Goal: Obtain resource: Download file/media

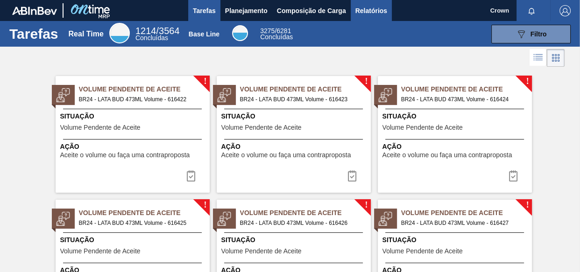
click at [229, 14] on span "Relatórios" at bounding box center [371, 10] width 32 height 11
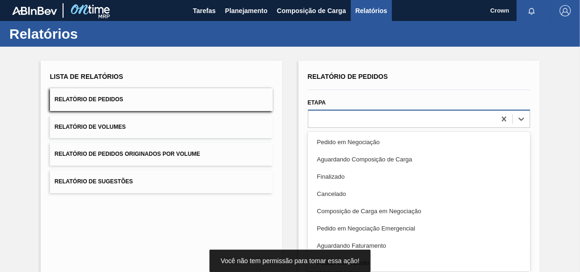
click at [229, 113] on div at bounding box center [402, 119] width 188 height 14
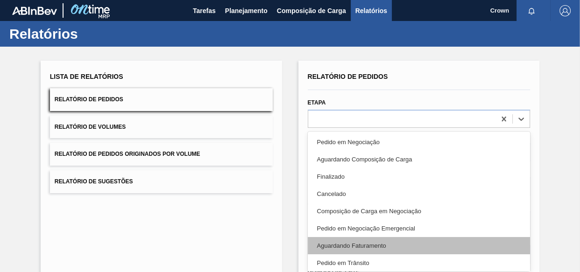
click at [229, 230] on div "Aguardando Faturamento" at bounding box center [419, 245] width 223 height 17
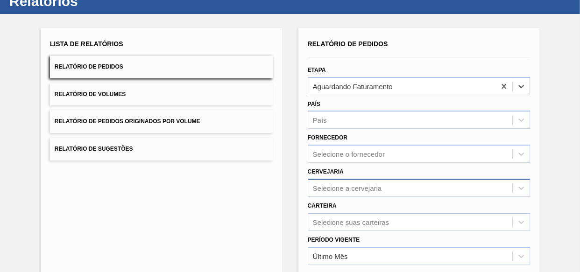
scroll to position [85, 0]
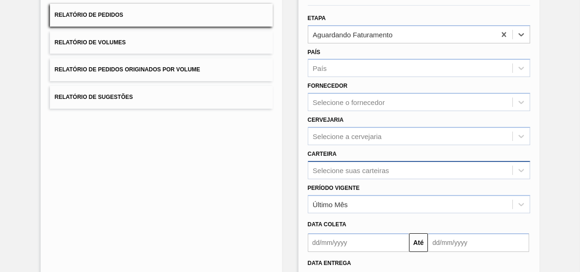
click at [229, 165] on div "Selecione suas carteiras" at bounding box center [419, 170] width 223 height 18
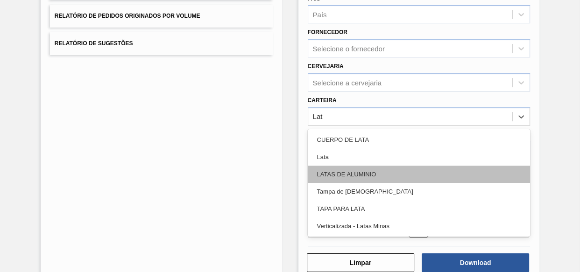
type input "Lata"
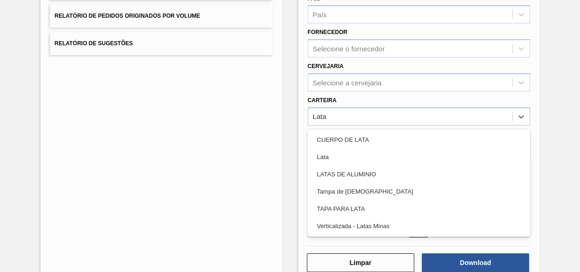
click at [229, 158] on div "Lata" at bounding box center [419, 156] width 223 height 17
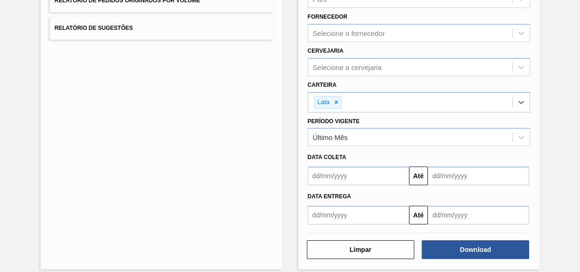
scroll to position [162, 0]
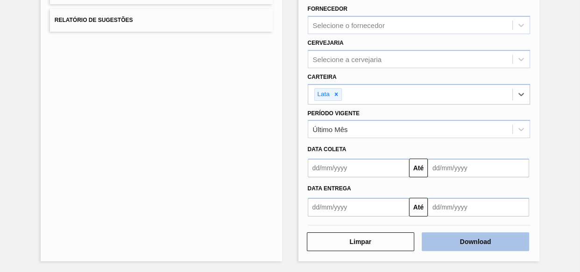
click at [229, 230] on button "Download" at bounding box center [475, 242] width 107 height 19
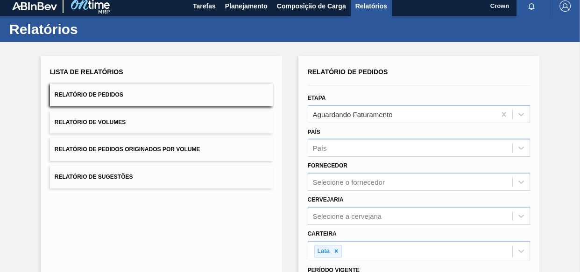
scroll to position [0, 0]
